Goal: Task Accomplishment & Management: Use online tool/utility

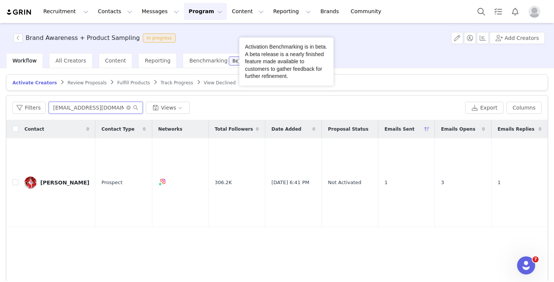
click at [104, 107] on input "infoalondracarrasco@gmail.com" at bounding box center [96, 108] width 94 height 12
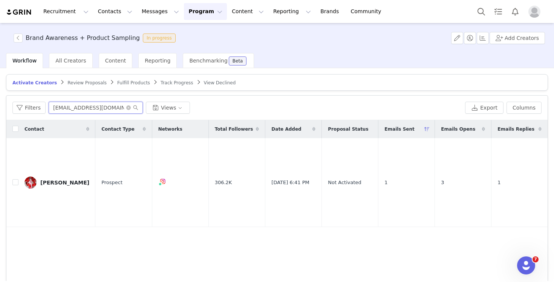
paste input "[EMAIL_ADDRESS][DOMAIN_NAME]"
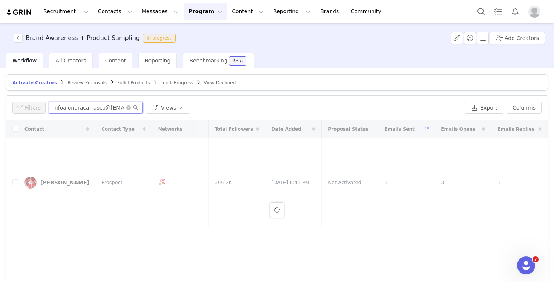
paste input "yglez@mac"
type input "[EMAIL_ADDRESS][DOMAIN_NAME]"
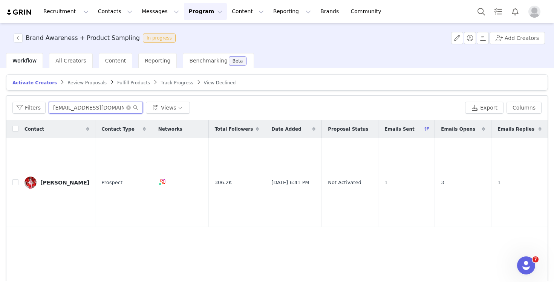
click at [89, 110] on input "[EMAIL_ADDRESS][DOMAIN_NAME]" at bounding box center [96, 108] width 94 height 12
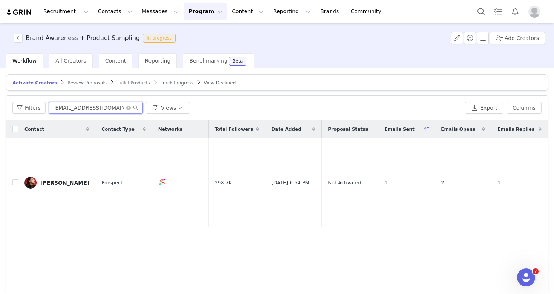
click at [93, 103] on input "[EMAIL_ADDRESS][DOMAIN_NAME]" at bounding box center [96, 108] width 94 height 12
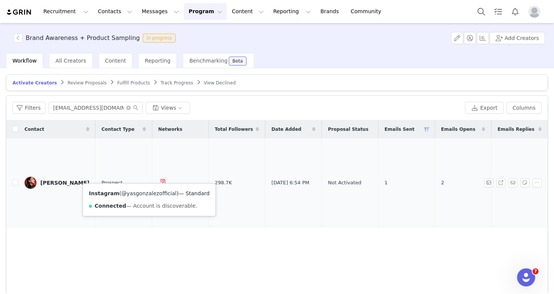
click at [149, 195] on link "@yasgonzalezofficial" at bounding box center [148, 193] width 55 height 6
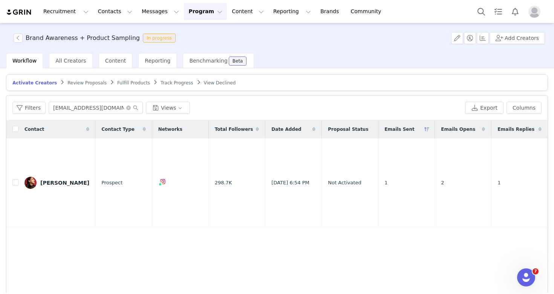
click at [194, 7] on button "Program Program" at bounding box center [205, 11] width 43 height 17
click at [205, 37] on p "Activations" at bounding box center [192, 33] width 29 height 8
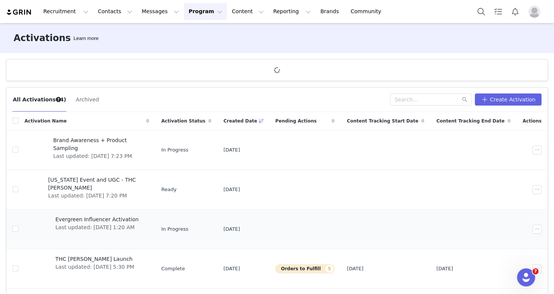
click at [100, 230] on span "Last updated: [DATE] 1:20 AM" at bounding box center [96, 228] width 83 height 8
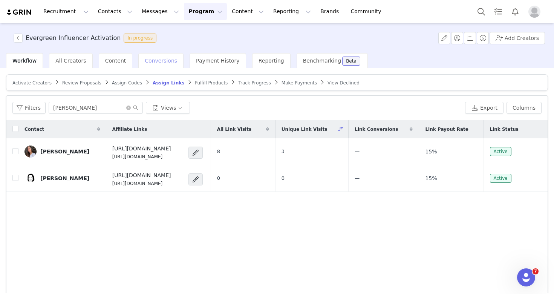
click at [159, 59] on span "Conversions" at bounding box center [161, 61] width 32 height 6
